Goal: Task Accomplishment & Management: Manage account settings

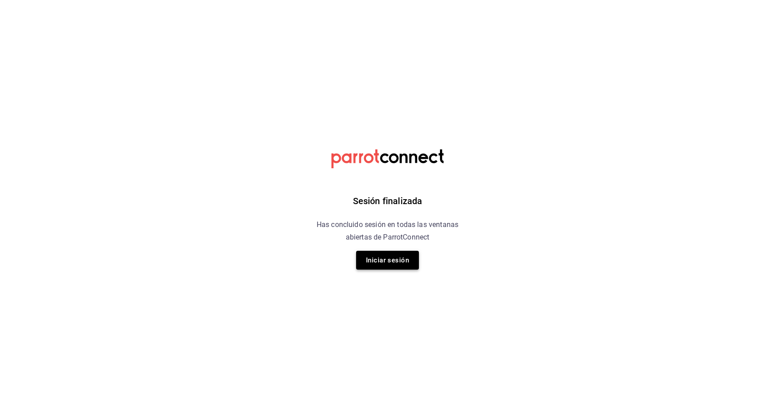
click at [390, 256] on button "Iniciar sesión" at bounding box center [387, 260] width 63 height 19
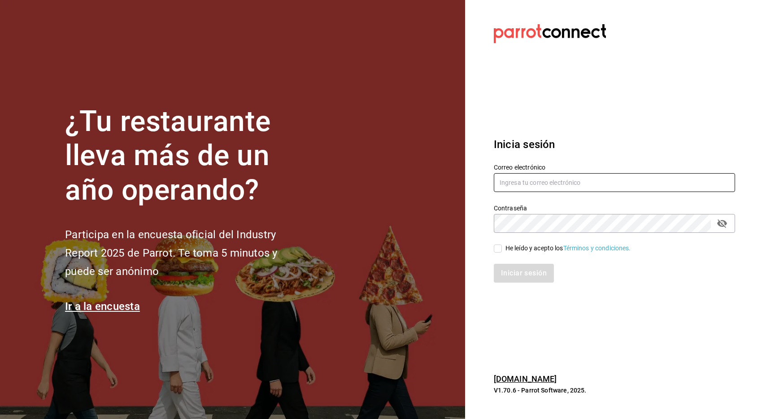
click at [552, 179] on input "text" at bounding box center [614, 182] width 241 height 19
type input "[EMAIL_ADDRESS][DOMAIN_NAME]"
click at [499, 248] on input "He leído y acepto los Términos y condiciones." at bounding box center [498, 248] width 8 height 8
checkbox input "true"
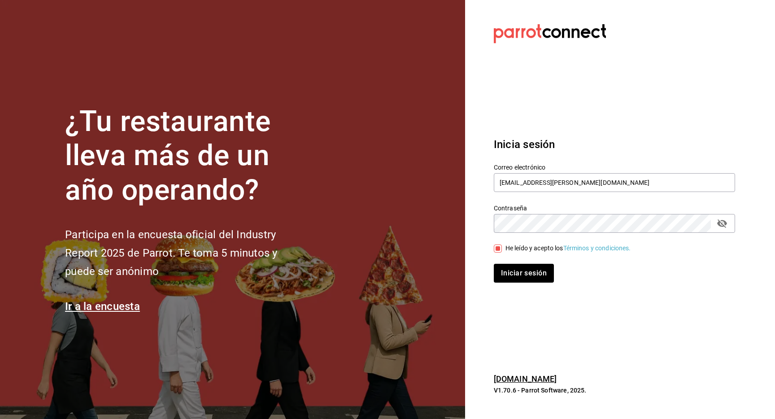
click at [507, 287] on div "Inicia sesión Correo electrónico hotelpuntomxparrot@cassatt.mx Contraseña Contr…" at bounding box center [614, 210] width 241 height 168
click at [515, 279] on button "Iniciar sesión" at bounding box center [524, 273] width 61 height 19
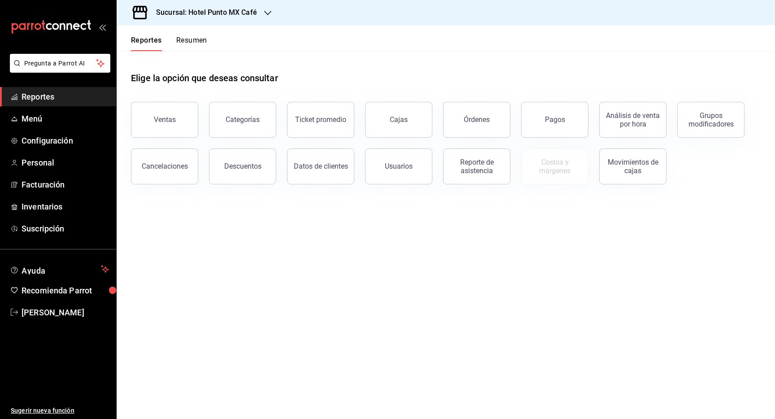
click at [266, 7] on div "Sucursal: Hotel Punto MX Café" at bounding box center [199, 12] width 151 height 25
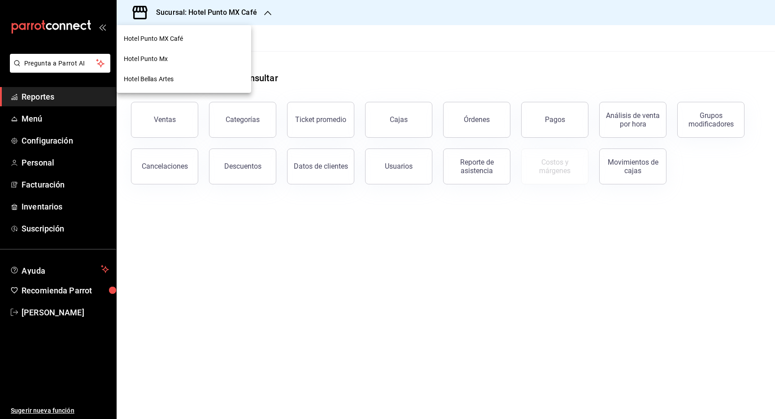
click at [166, 58] on span "Hotel Punto Mx" at bounding box center [146, 58] width 44 height 9
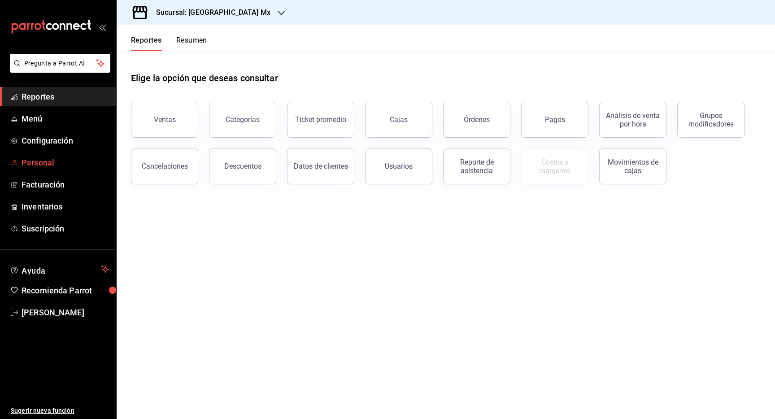
click at [35, 156] on span "Personal" at bounding box center [65, 162] width 87 height 12
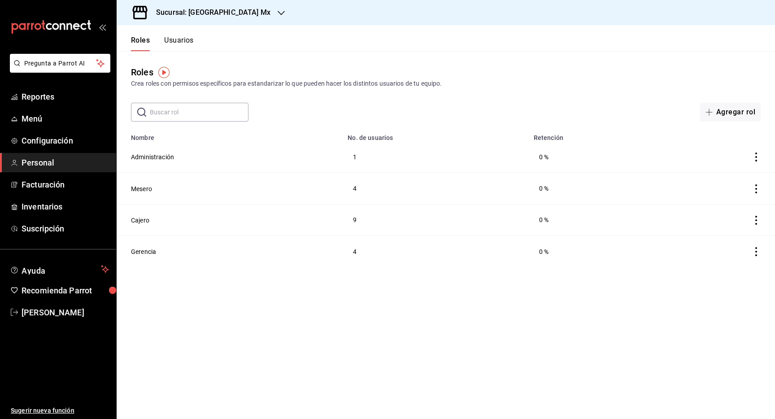
click at [487, 135] on th "No. de usuarios" at bounding box center [435, 135] width 186 height 13
click at [167, 43] on button "Usuarios" at bounding box center [179, 43] width 30 height 15
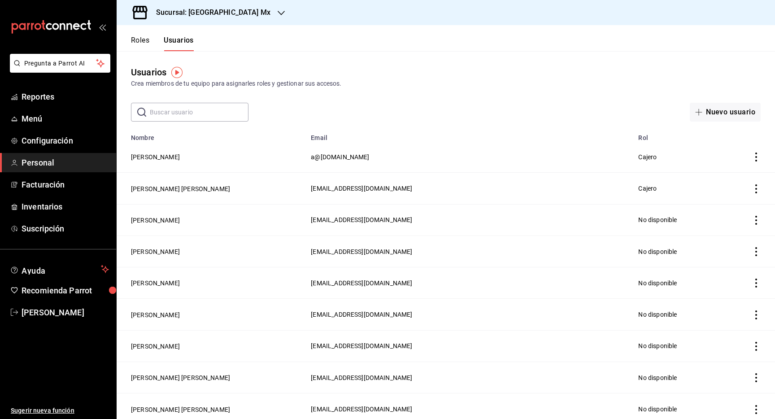
click at [755, 152] on td "employeesTable" at bounding box center [749, 156] width 52 height 31
click at [755, 156] on icon "actions" at bounding box center [756, 156] width 9 height 9
click at [549, 141] on div at bounding box center [387, 209] width 775 height 419
click at [163, 156] on button "[PERSON_NAME]" at bounding box center [155, 156] width 49 height 9
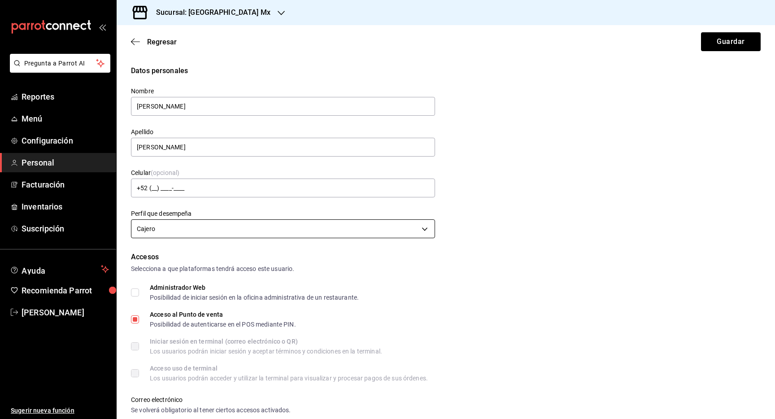
type input "[EMAIL_ADDRESS][DOMAIN_NAME]"
click at [218, 234] on body "Pregunta a Parrot AI Reportes Menú Configuración Personal Facturación Inventari…" at bounding box center [387, 209] width 775 height 419
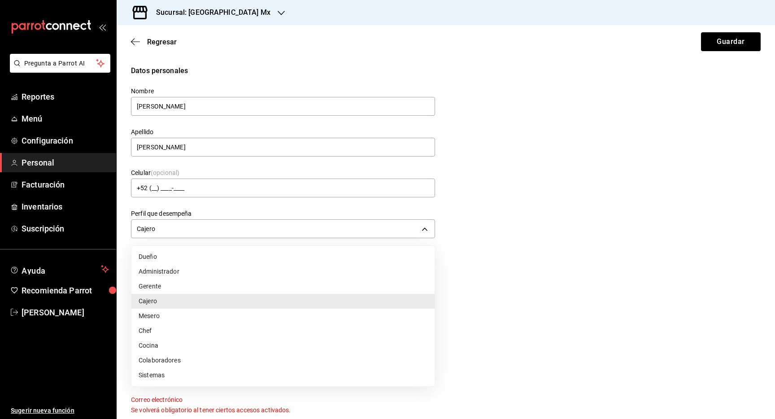
click at [182, 301] on li "Cajero" at bounding box center [282, 301] width 303 height 15
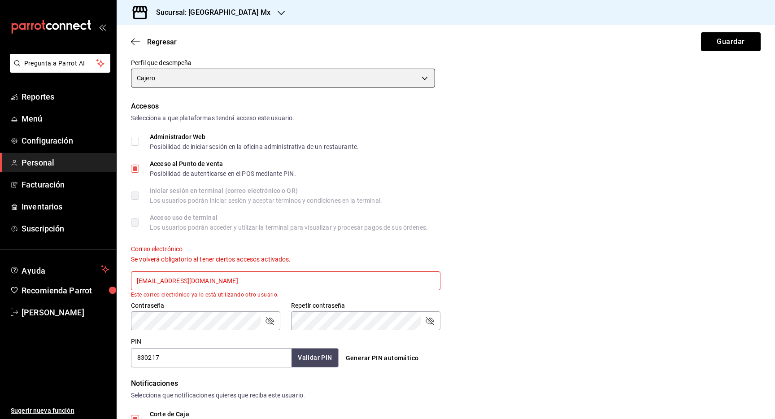
scroll to position [327, 0]
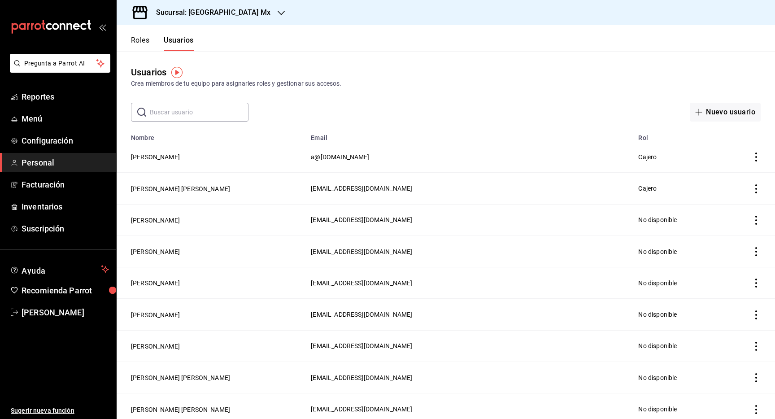
click at [460, 96] on div "Usuarios Crea miembros de tu equipo para asignarles roles y gestionar sus acces…" at bounding box center [446, 86] width 658 height 70
click at [404, 86] on div "Crea miembros de tu equipo para asignarles roles y gestionar sus accesos." at bounding box center [446, 83] width 630 height 9
click at [413, 82] on div "Crea miembros de tu equipo para asignarles roles y gestionar sus accesos." at bounding box center [446, 83] width 630 height 9
